Goal: Navigation & Orientation: Find specific page/section

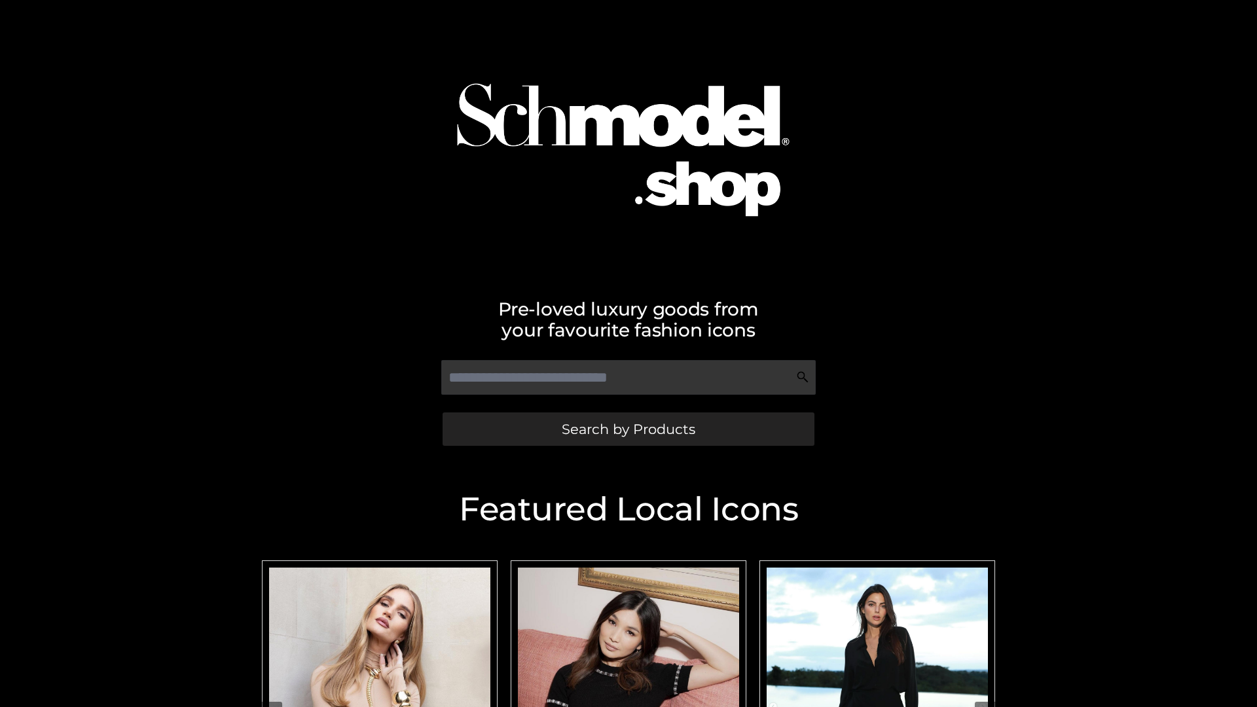
click at [628, 429] on span "Search by Products" at bounding box center [629, 429] width 134 height 14
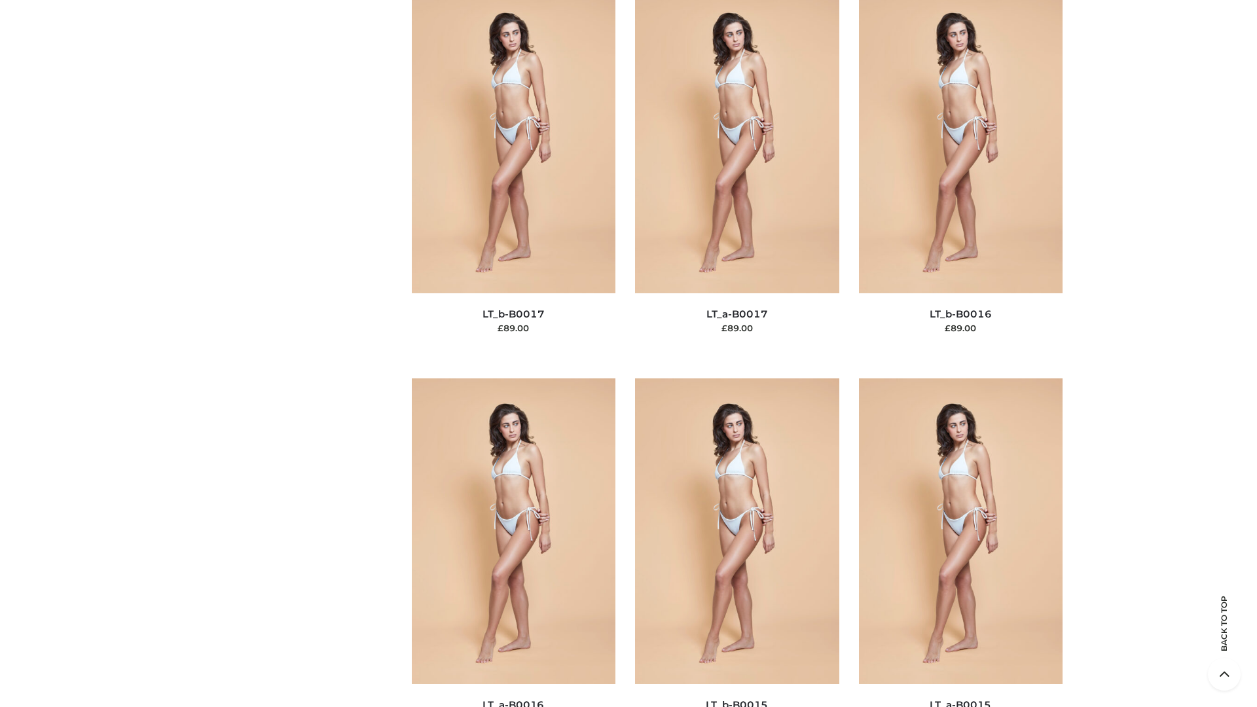
scroll to position [4304, 0]
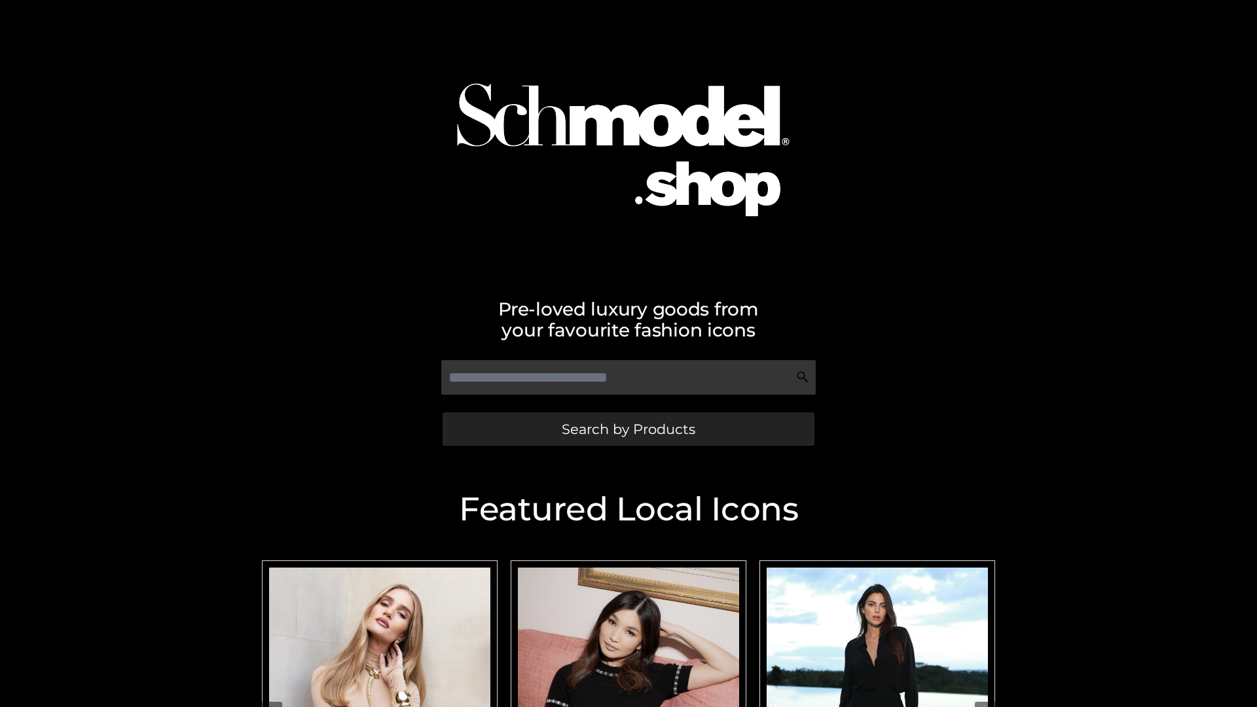
click at [628, 429] on span "Search by Products" at bounding box center [629, 429] width 134 height 14
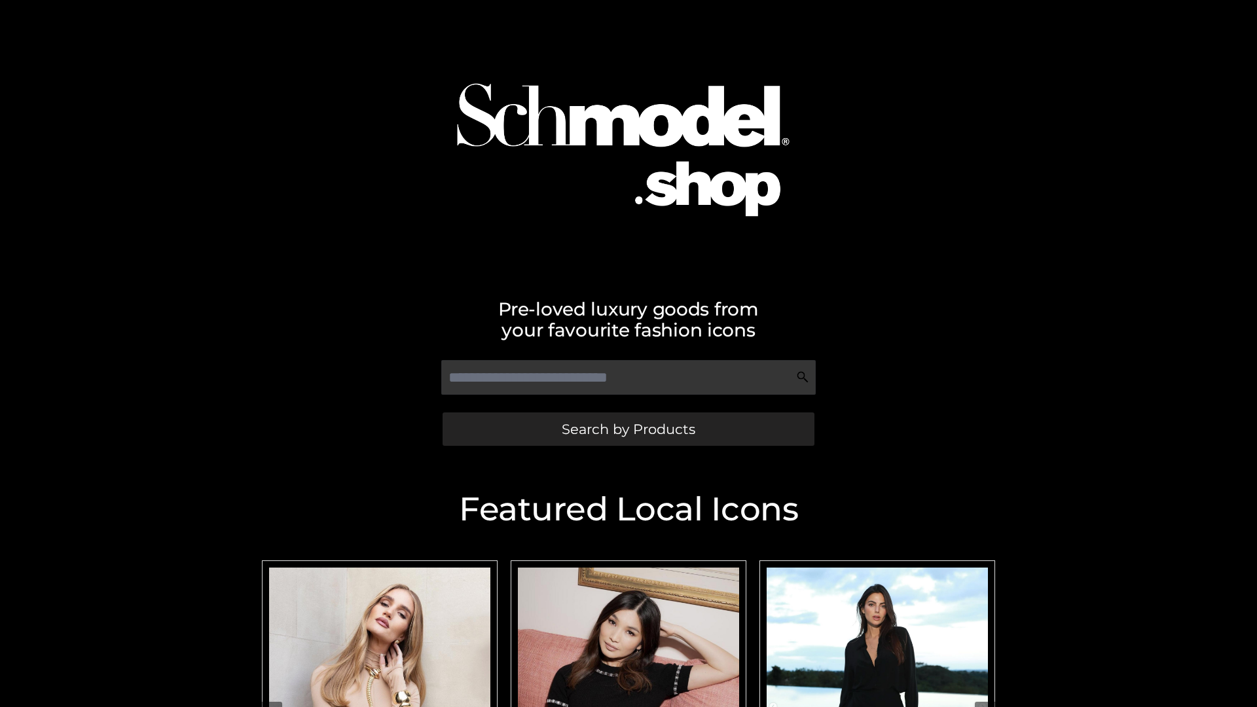
click at [628, 429] on span "Search by Products" at bounding box center [629, 429] width 134 height 14
